Goal: Task Accomplishment & Management: Manage account settings

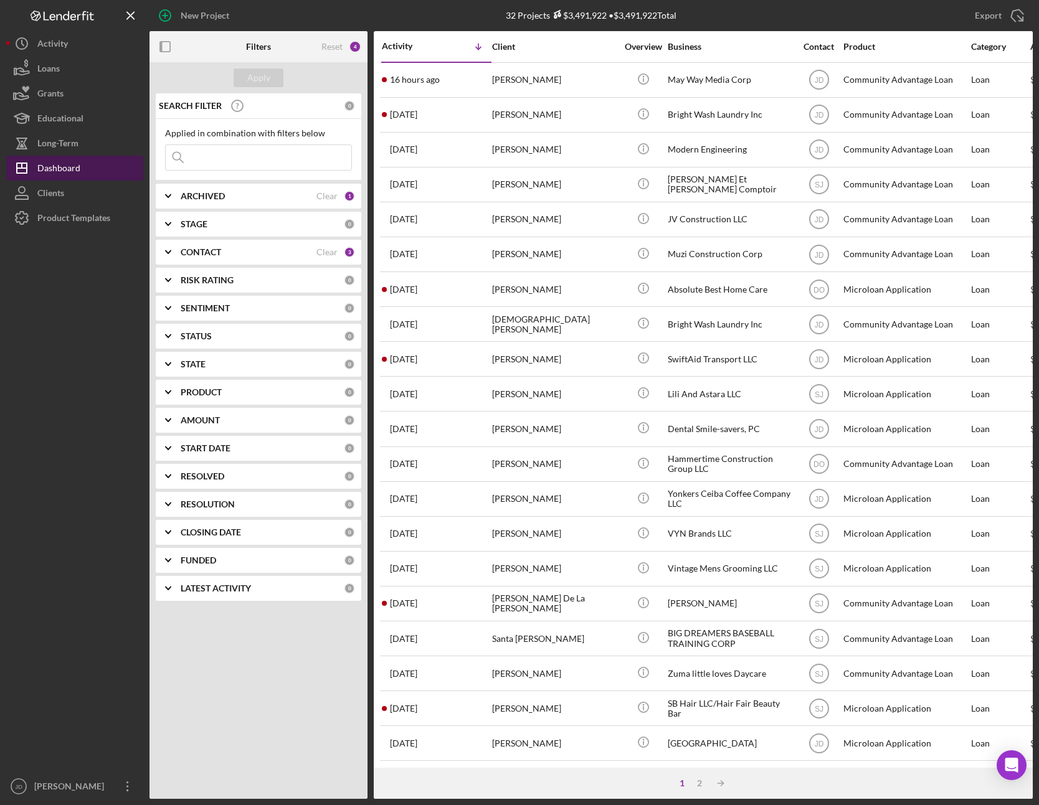
click at [66, 166] on div "Dashboard" at bounding box center [58, 170] width 43 height 28
click at [177, 252] on icon "Icon/Expander" at bounding box center [168, 252] width 31 height 31
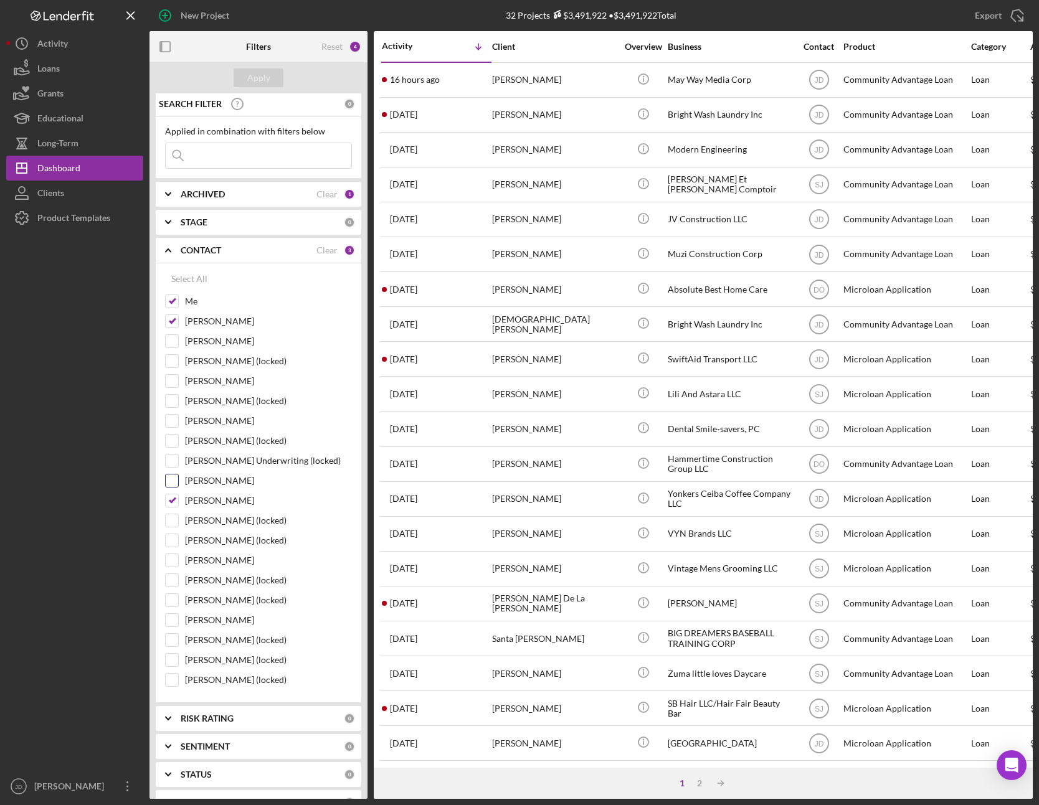
scroll to position [2, 0]
click at [176, 499] on input "[PERSON_NAME]" at bounding box center [172, 500] width 12 height 12
checkbox input "false"
click at [172, 318] on input "Dale Owen" at bounding box center [172, 320] width 12 height 12
checkbox input "false"
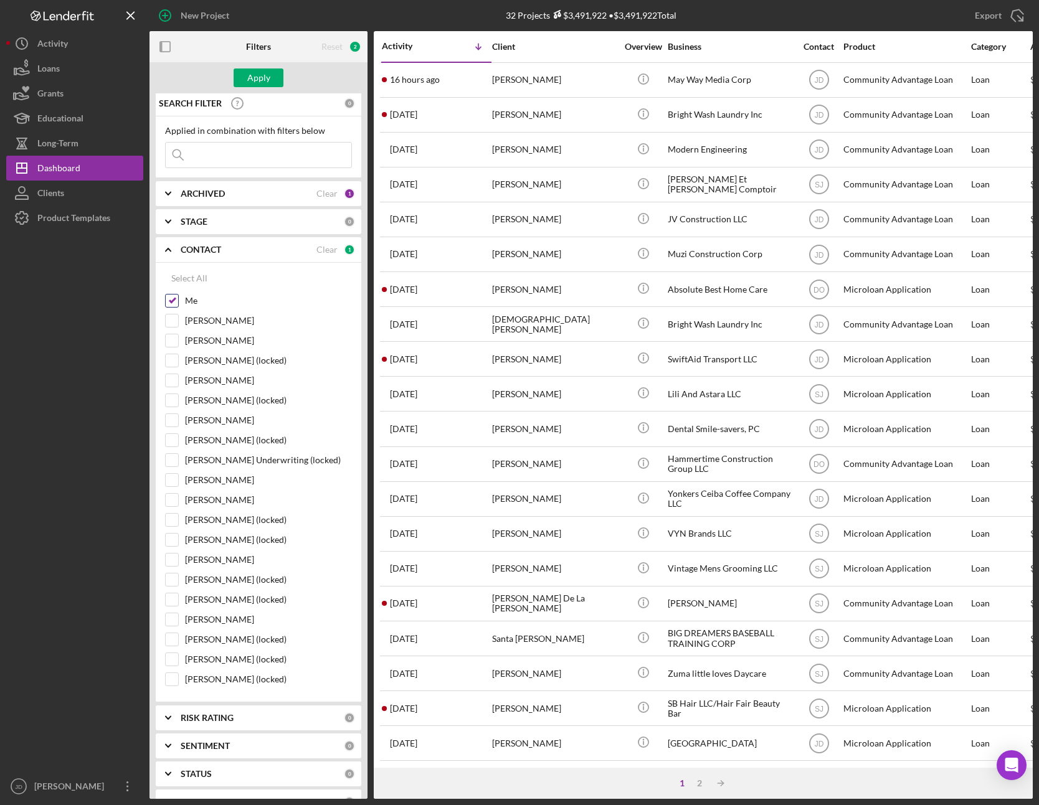
click at [171, 302] on input "Me" at bounding box center [172, 301] width 12 height 12
checkbox input "false"
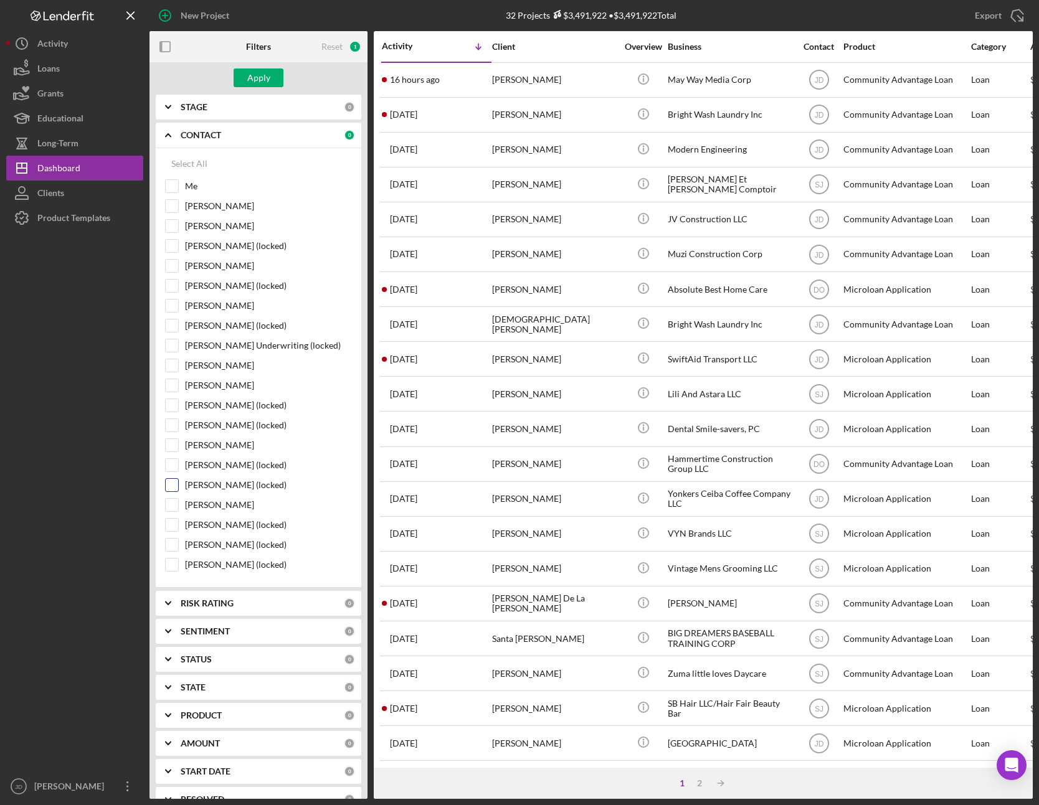
scroll to position [116, 0]
click at [172, 507] on input "Mark Brazier" at bounding box center [172, 505] width 12 height 12
checkbox input "true"
click at [270, 82] on button "Apply" at bounding box center [259, 77] width 50 height 19
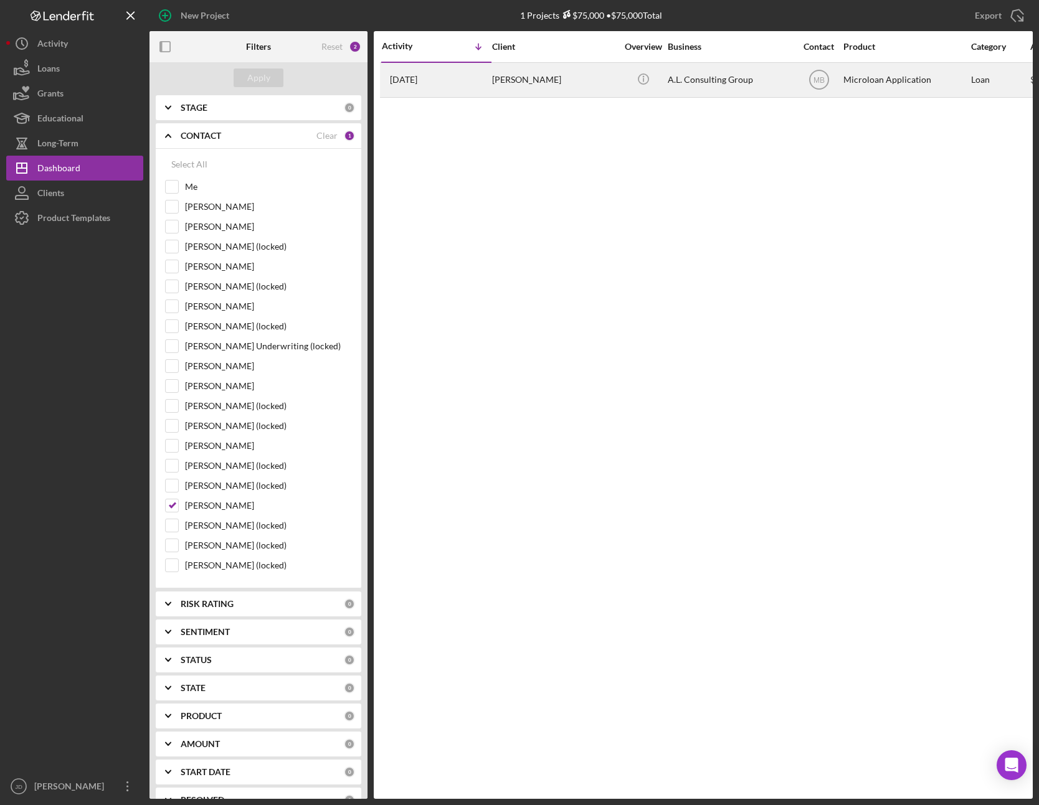
click at [519, 80] on div "Abner Larrieux" at bounding box center [554, 80] width 125 height 33
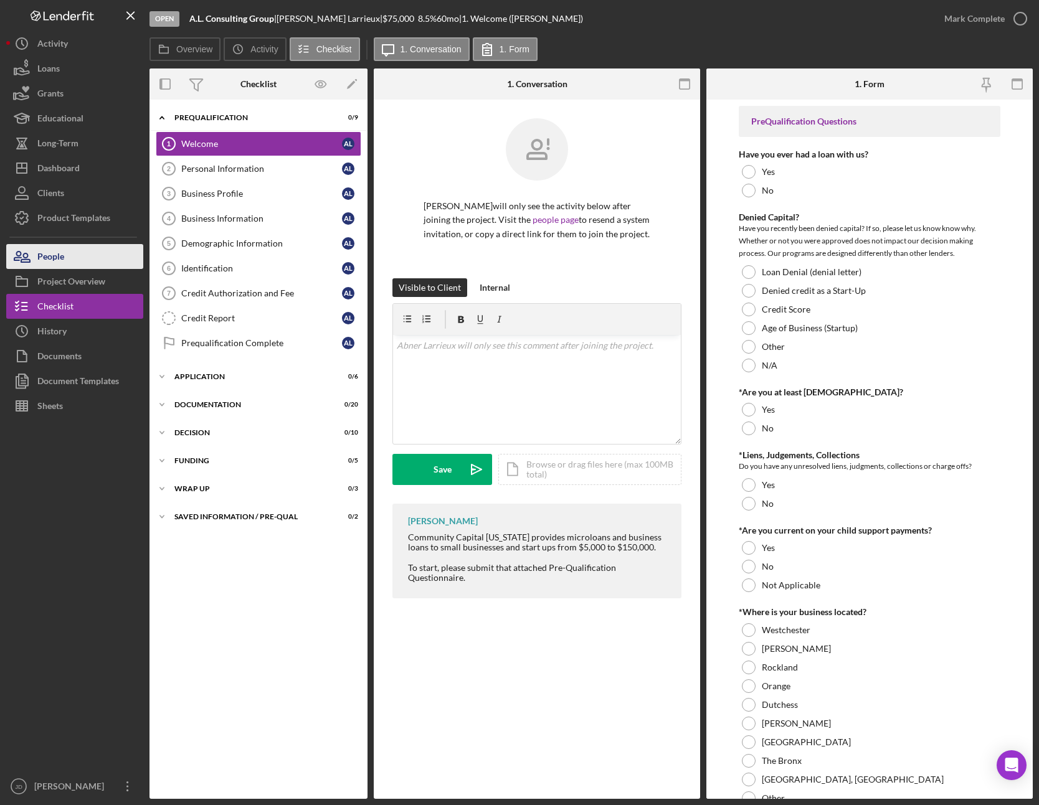
click at [54, 258] on div "People" at bounding box center [50, 258] width 27 height 28
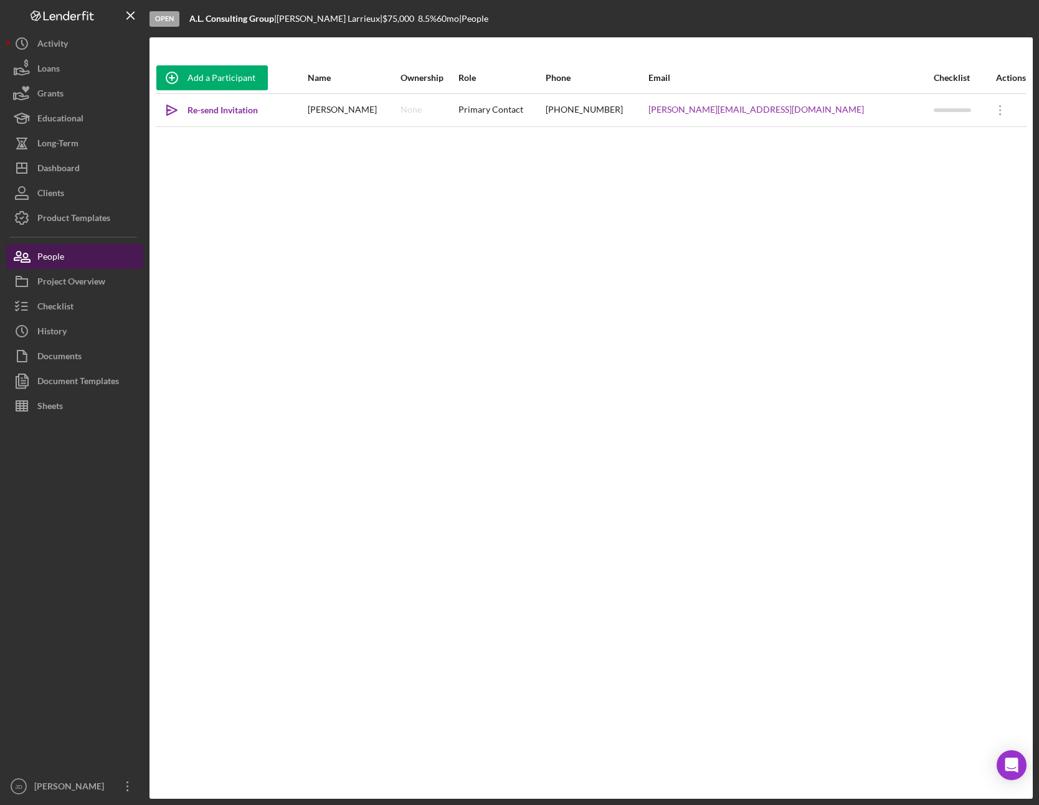
click at [50, 257] on div "People" at bounding box center [50, 258] width 27 height 28
